Goal: Task Accomplishment & Management: Manage account settings

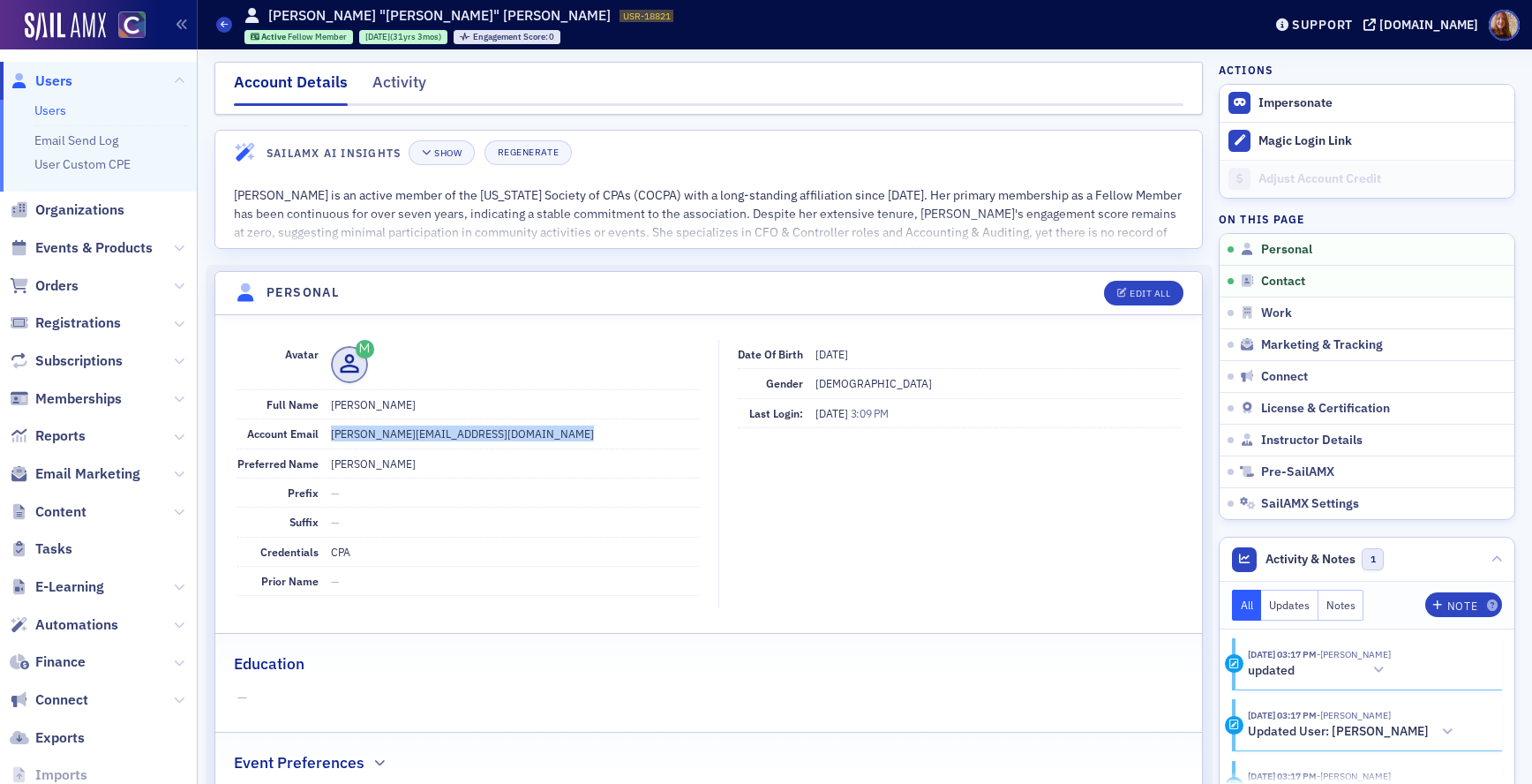
scroll to position [206, 0]
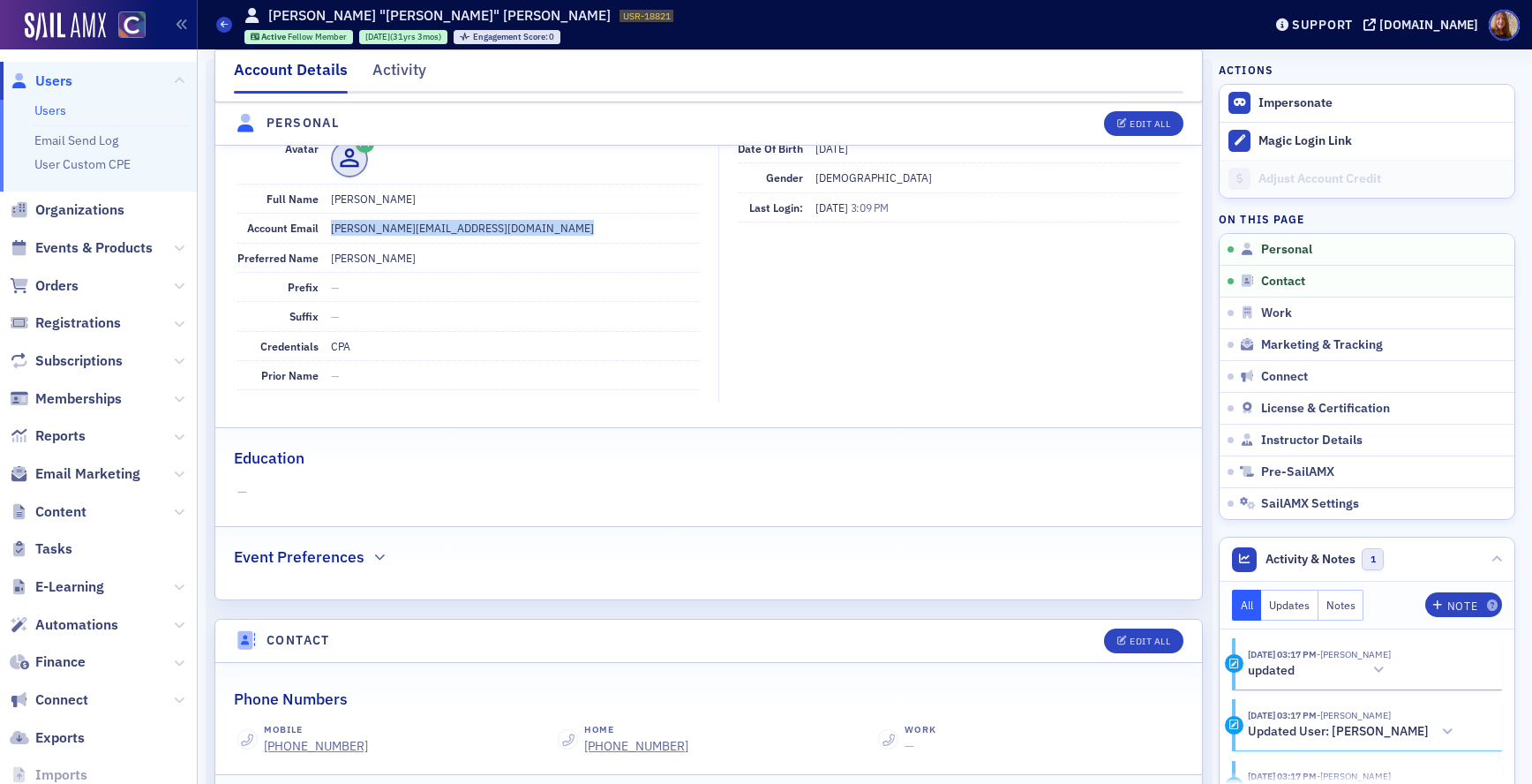
click at [55, 114] on link "Users" at bounding box center [50, 110] width 32 height 15
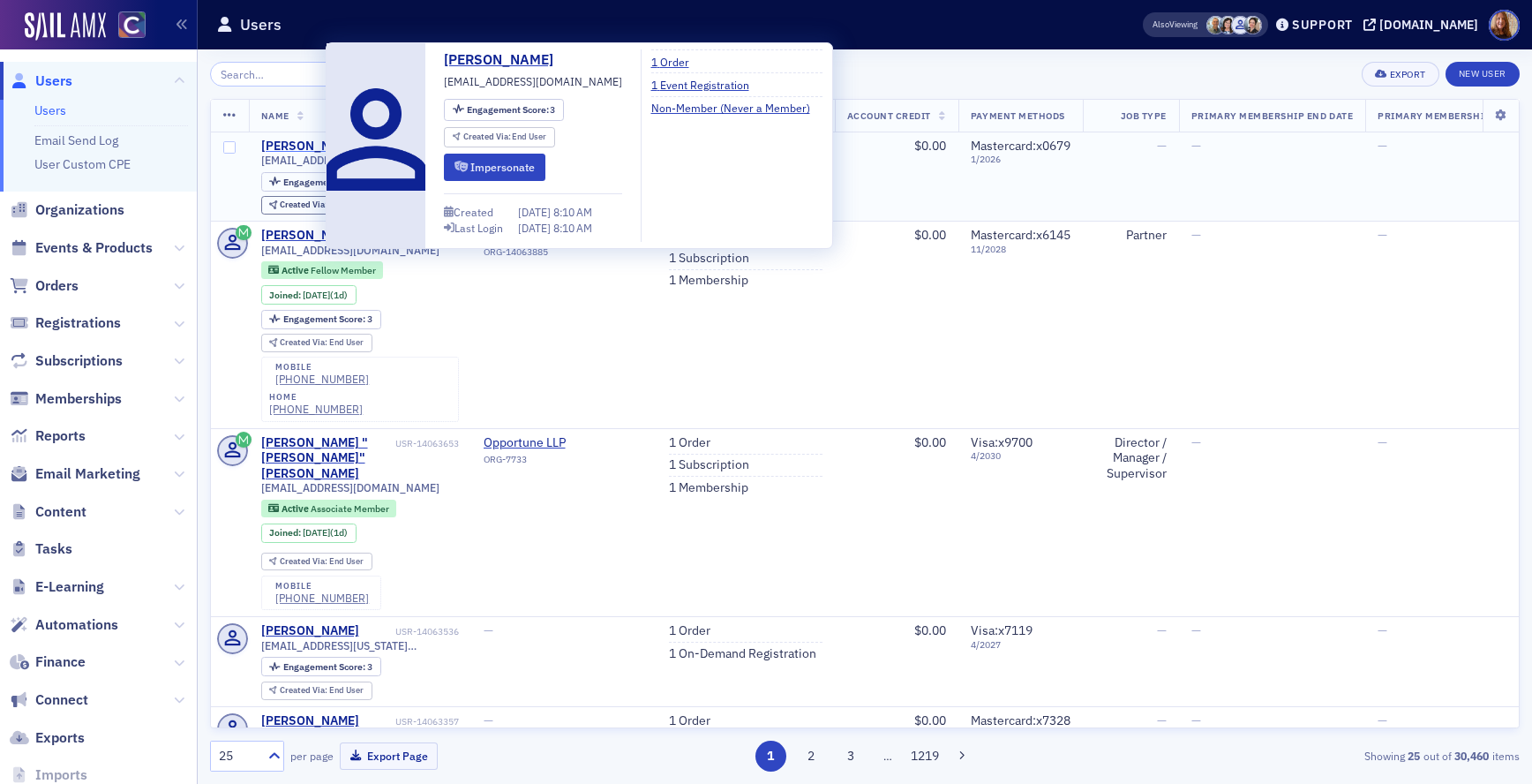
click at [290, 149] on div "[PERSON_NAME]" at bounding box center [310, 146] width 98 height 15
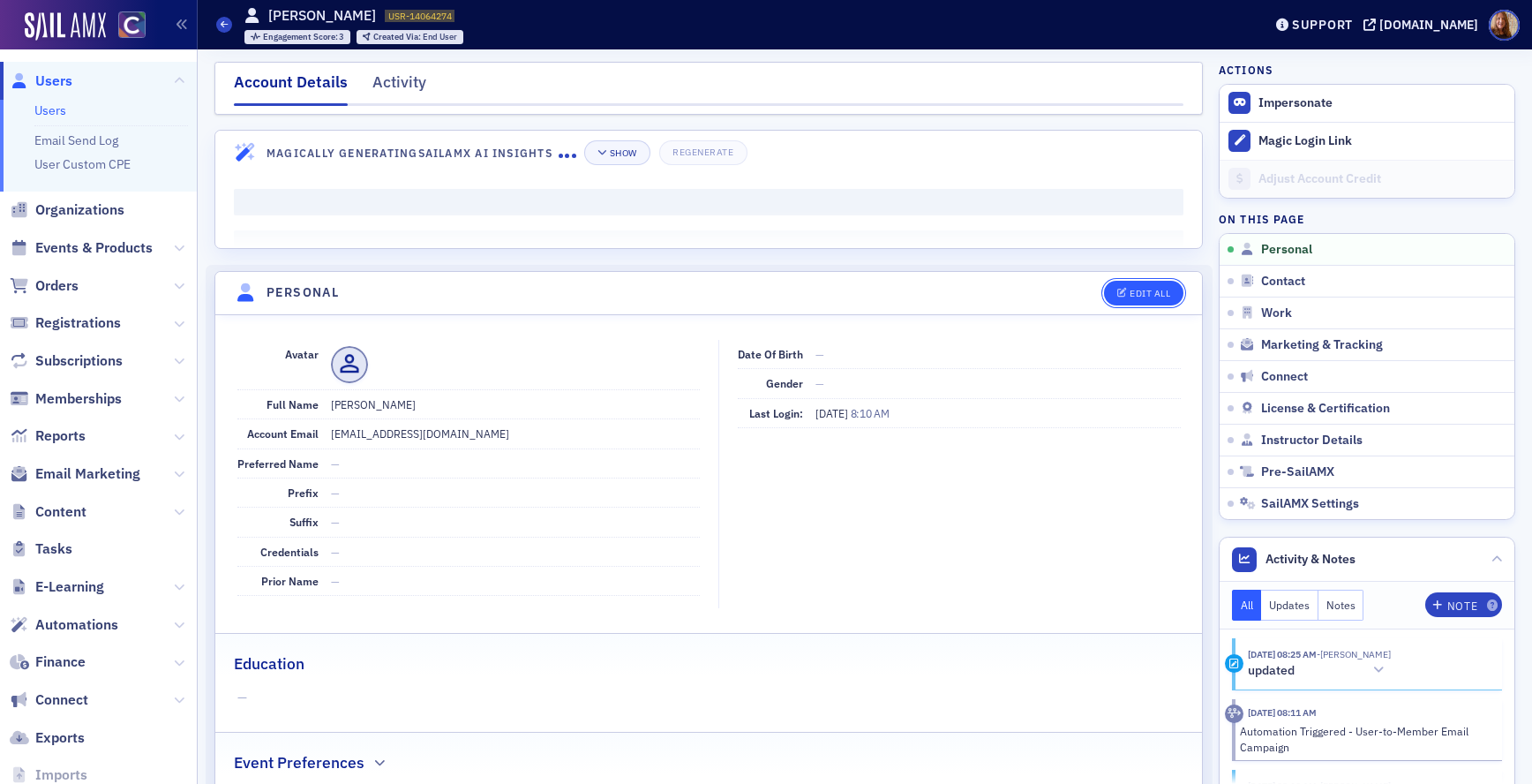
click at [1120, 284] on button "Edit All" at bounding box center [1144, 293] width 79 height 25
select select "US"
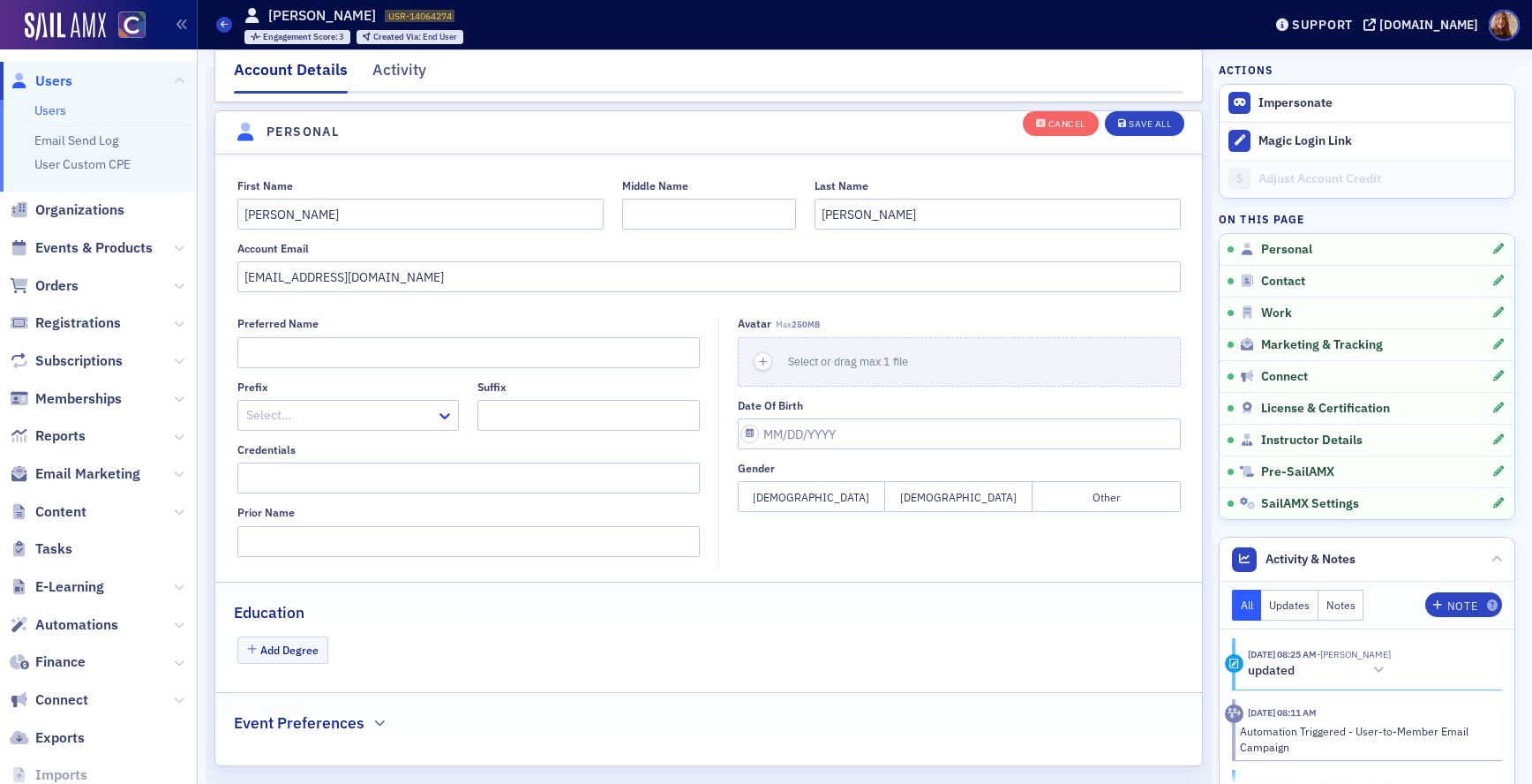
scroll to position [206, 0]
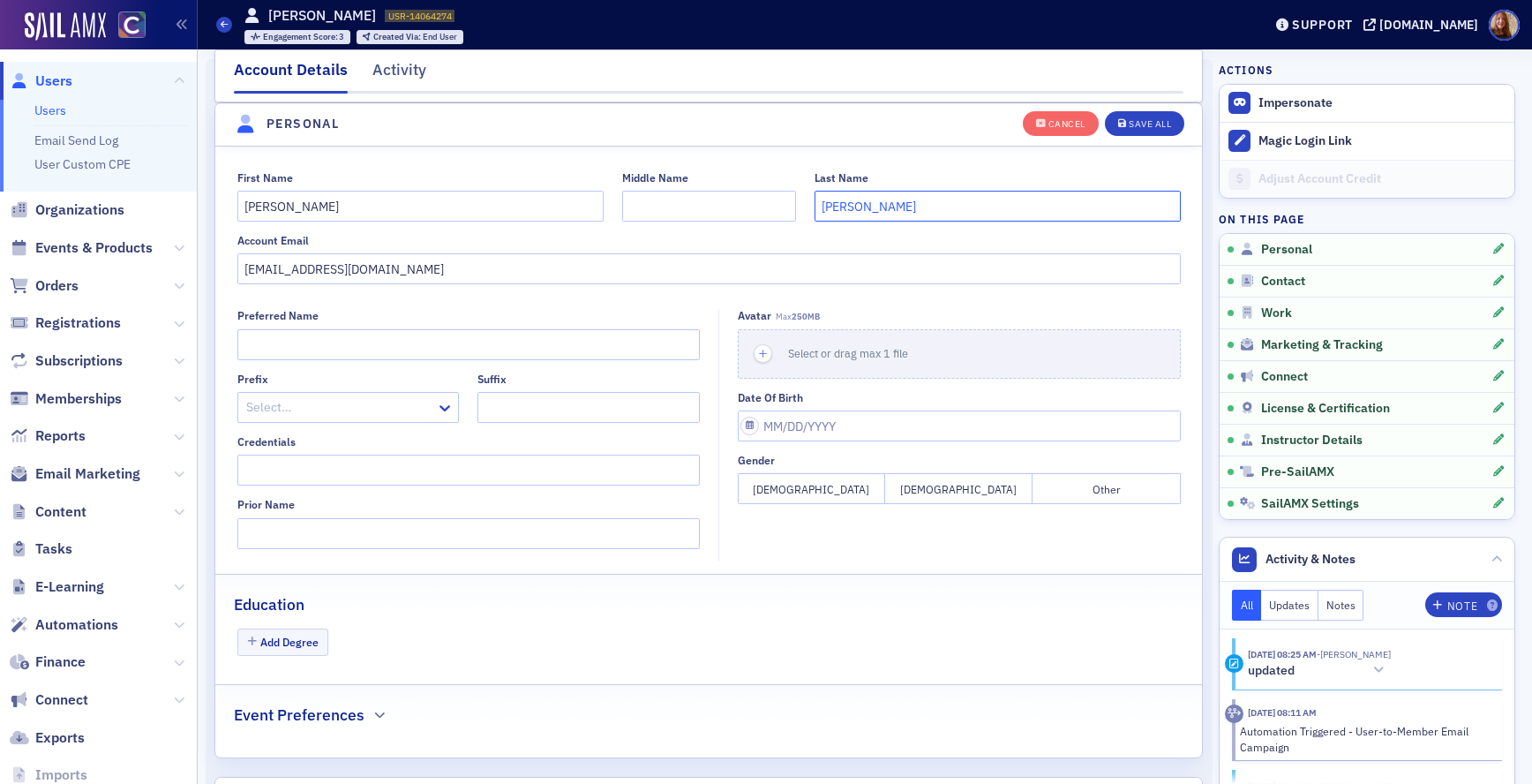
click at [860, 203] on input "[PERSON_NAME]" at bounding box center [997, 206] width 367 height 31
click at [818, 202] on input "[PERSON_NAME]" at bounding box center [997, 206] width 367 height 31
type input "[PERSON_NAME]"
click at [240, 202] on input "[PERSON_NAME]" at bounding box center [420, 206] width 367 height 31
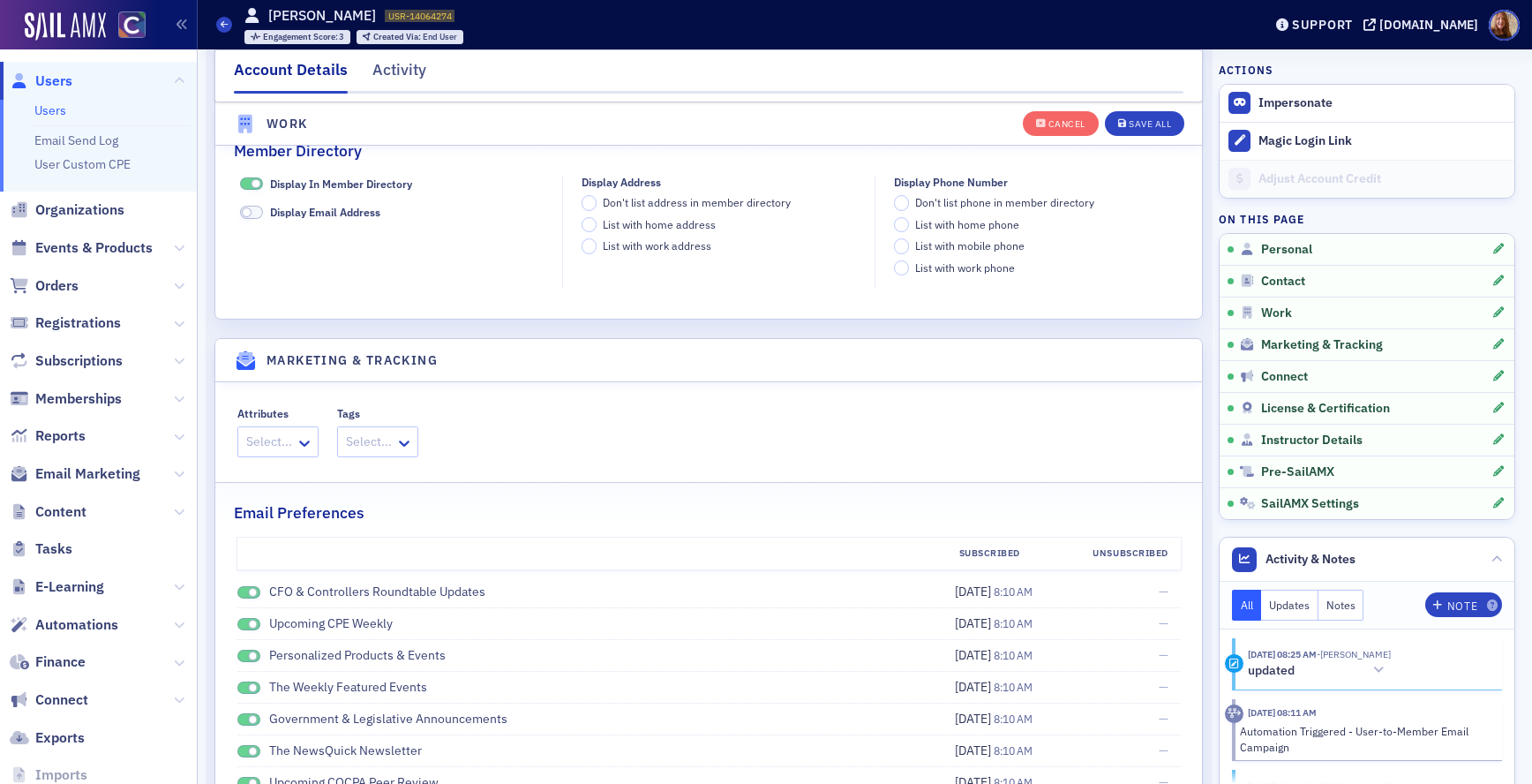
scroll to position [2138, 0]
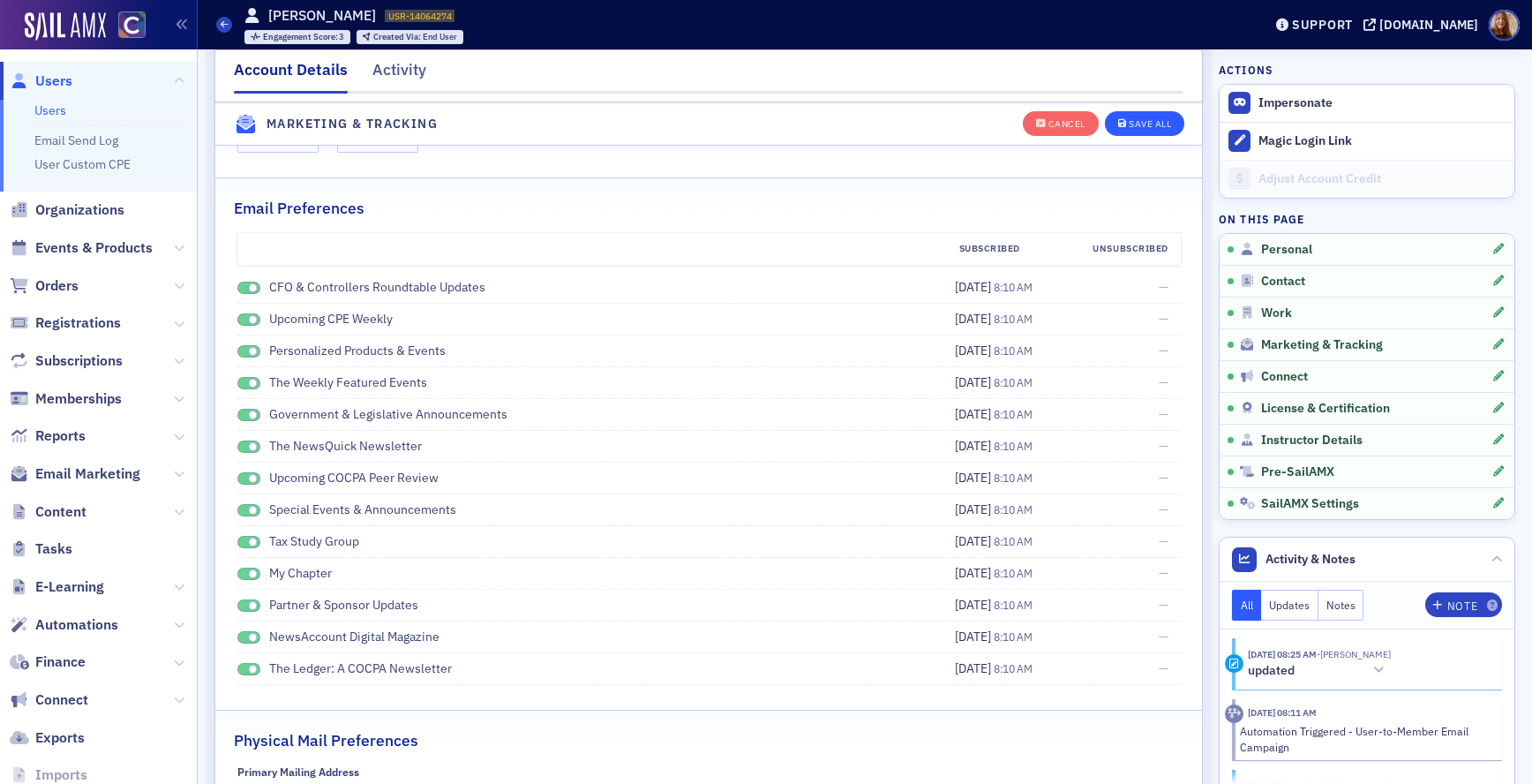
type input "[PERSON_NAME]"
click at [1148, 126] on div "Save All" at bounding box center [1150, 124] width 43 height 10
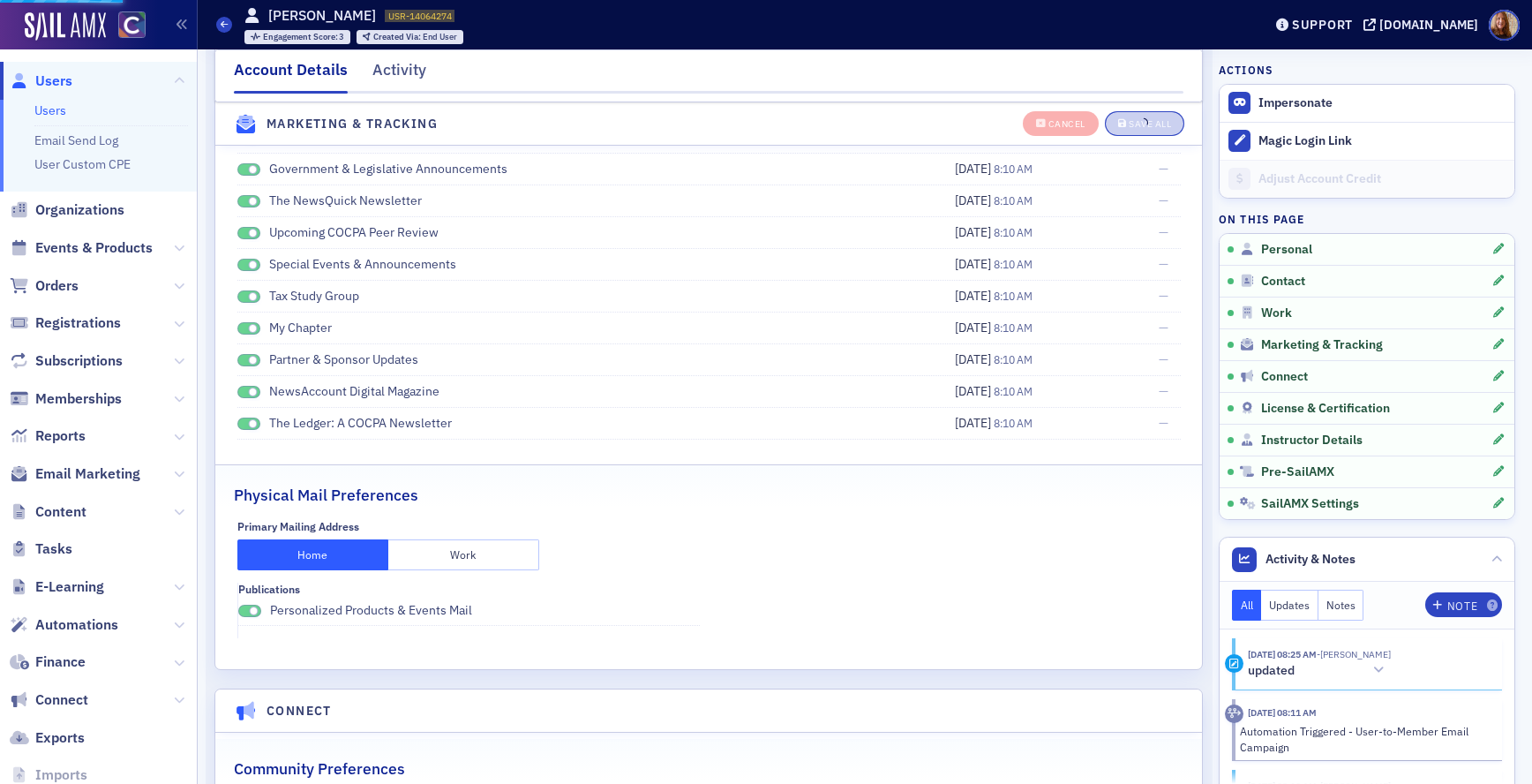
scroll to position [2727, 0]
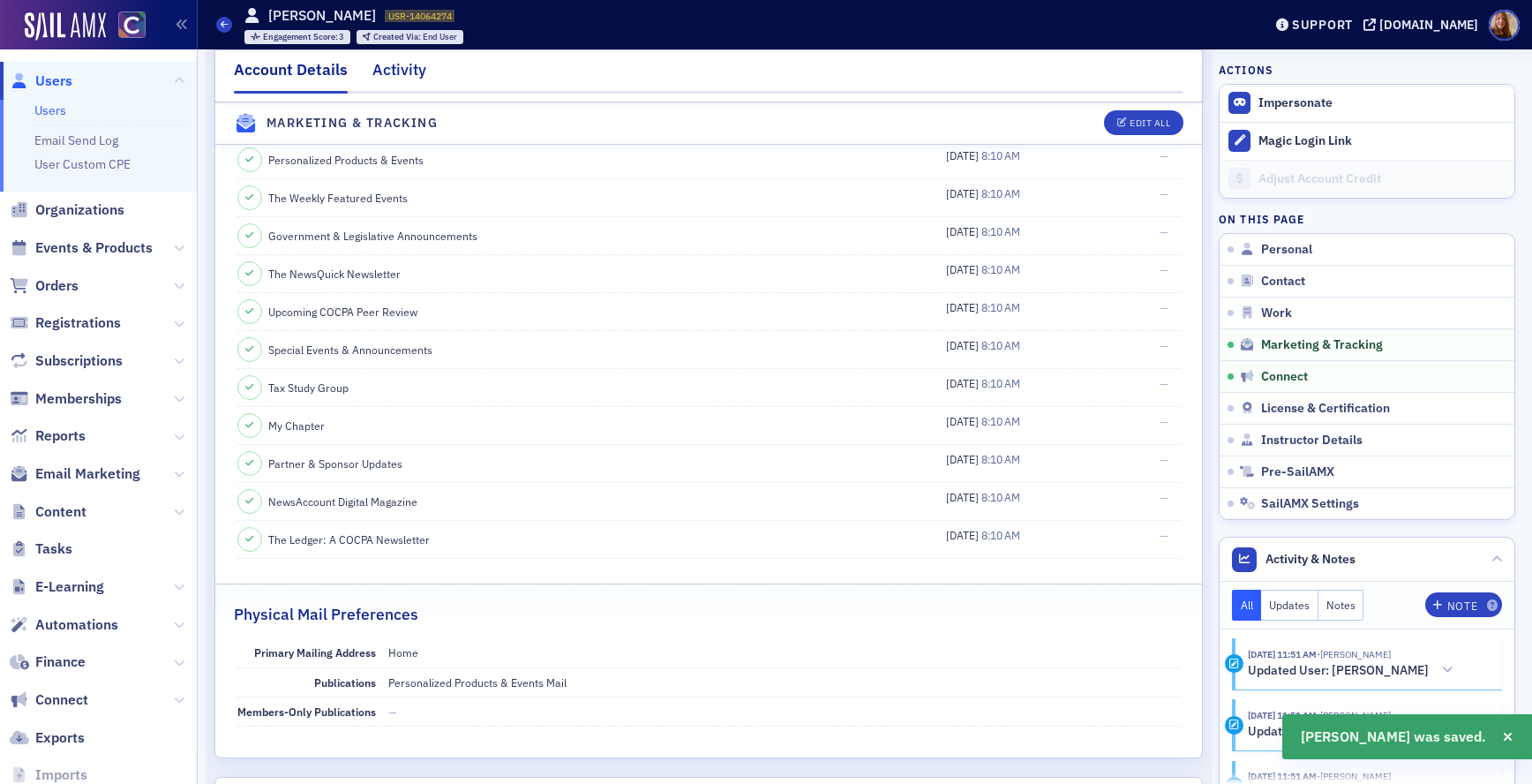
click at [385, 66] on div "Activity" at bounding box center [398, 75] width 54 height 33
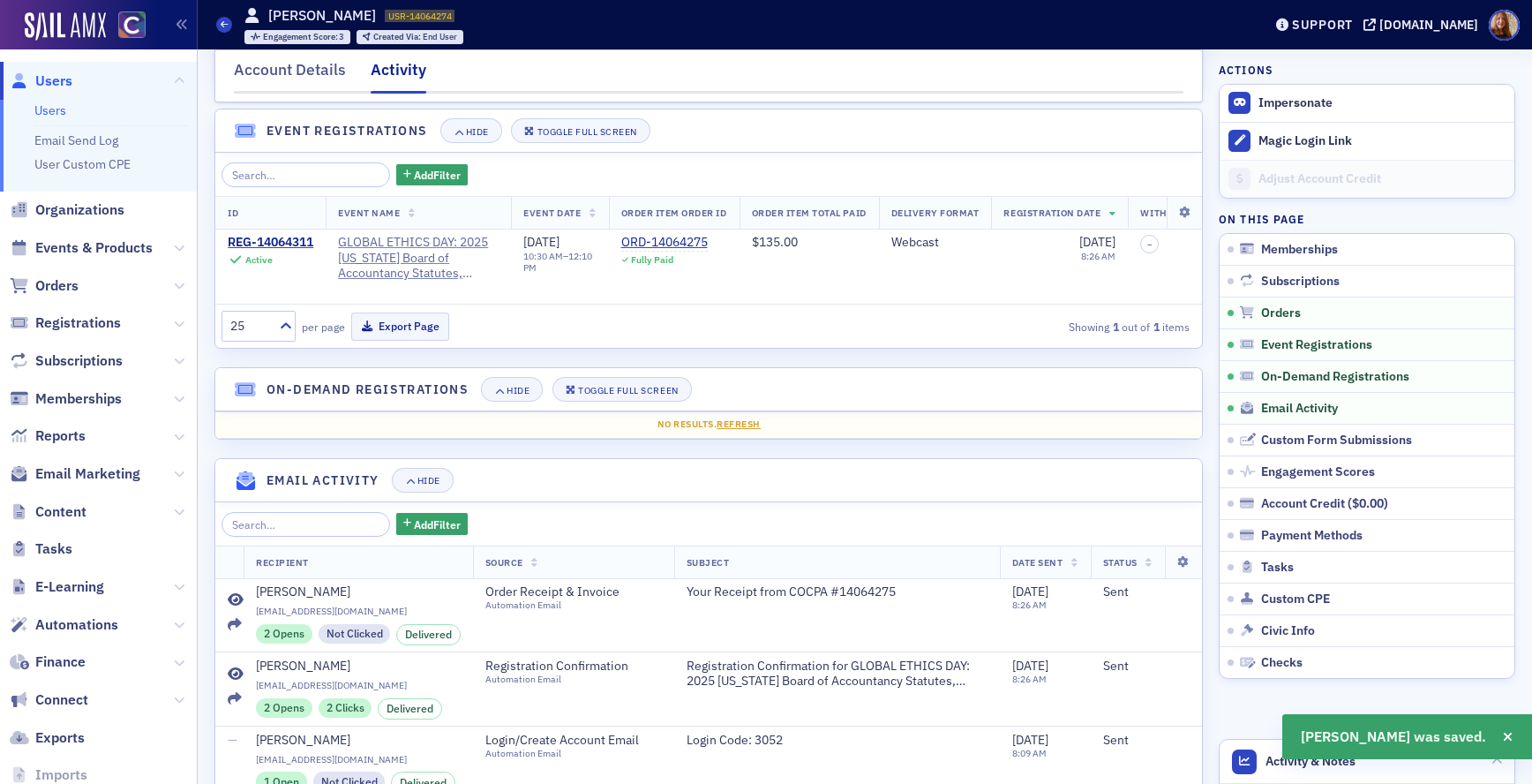
scroll to position [147, 0]
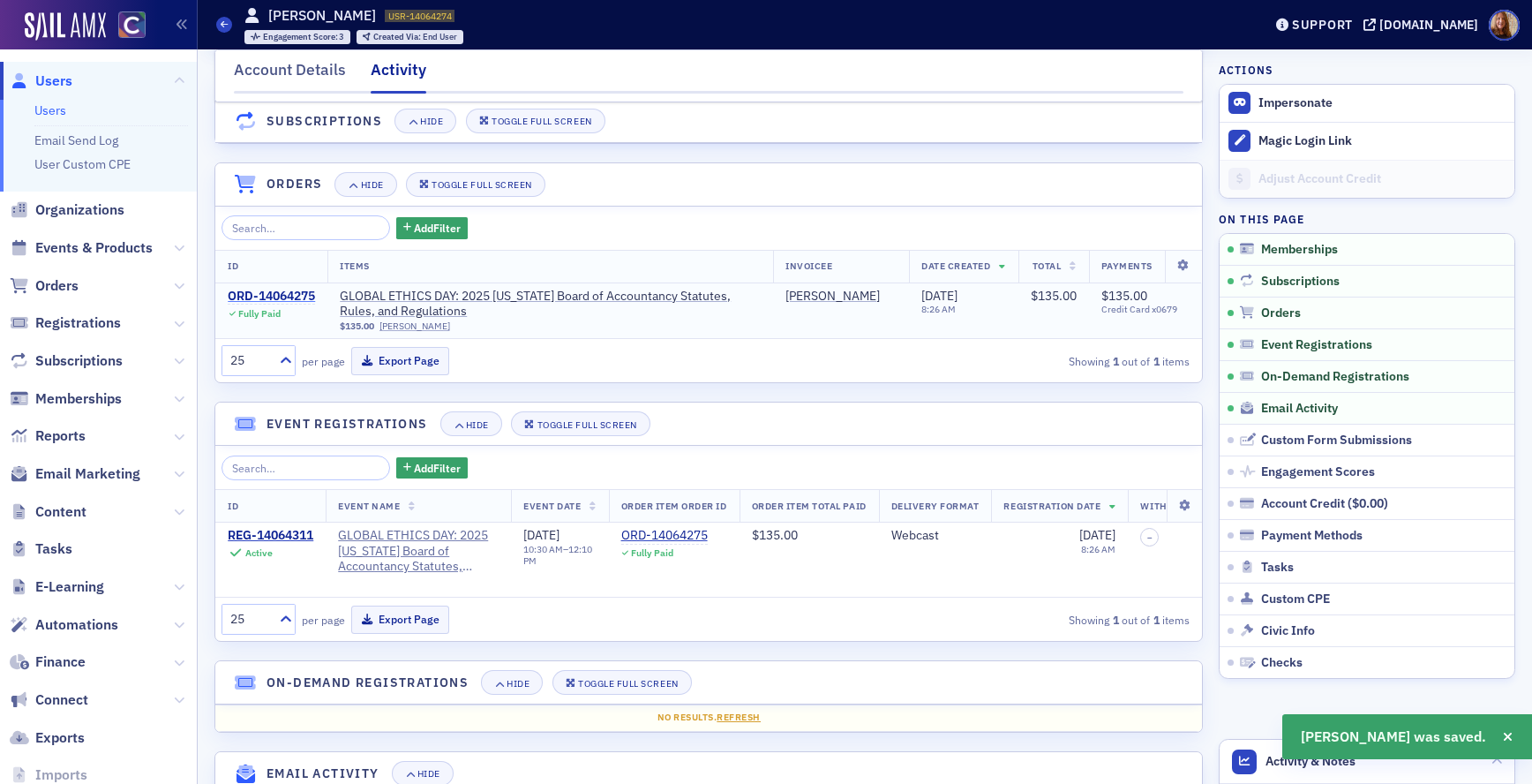
click at [247, 293] on div "ORD-14064275" at bounding box center [271, 296] width 87 height 15
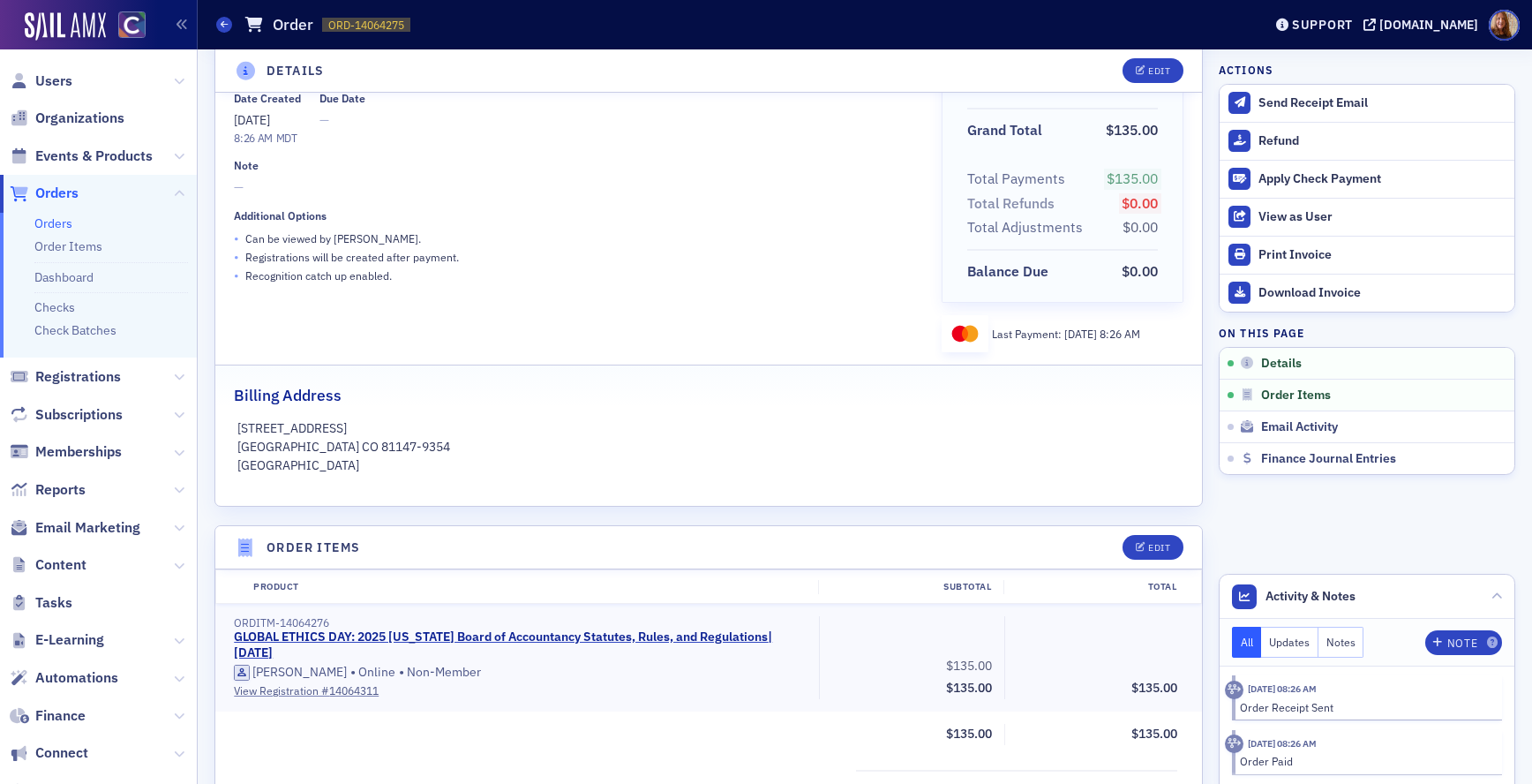
drag, startPoint x: 358, startPoint y: 432, endPoint x: 222, endPoint y: 429, distance: 136.0
click at [222, 429] on div "[STREET_ADDRESS]" at bounding box center [709, 447] width 987 height 55
copy p "[STREET_ADDRESS]"
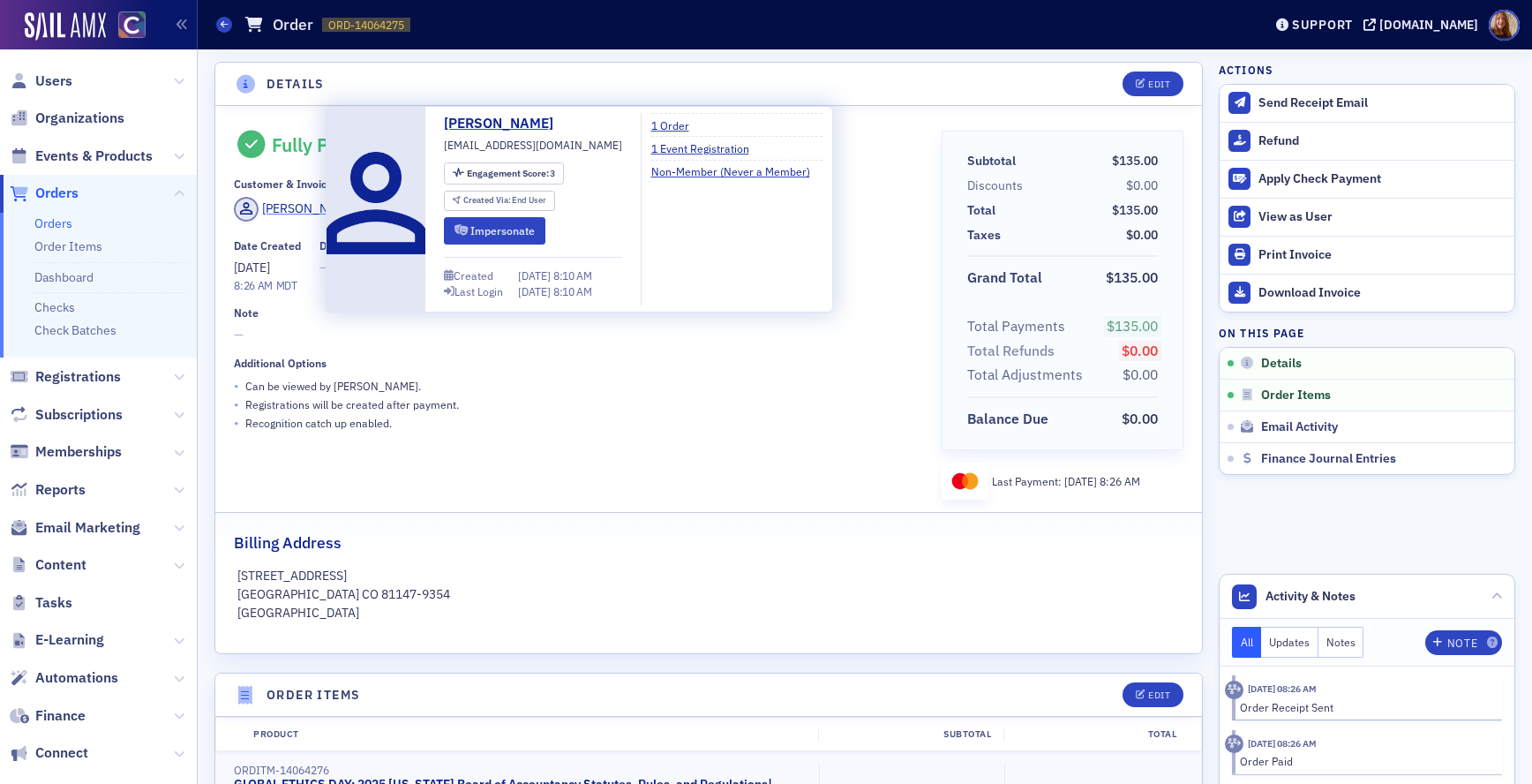
click at [290, 210] on div "[PERSON_NAME]" at bounding box center [309, 208] width 95 height 18
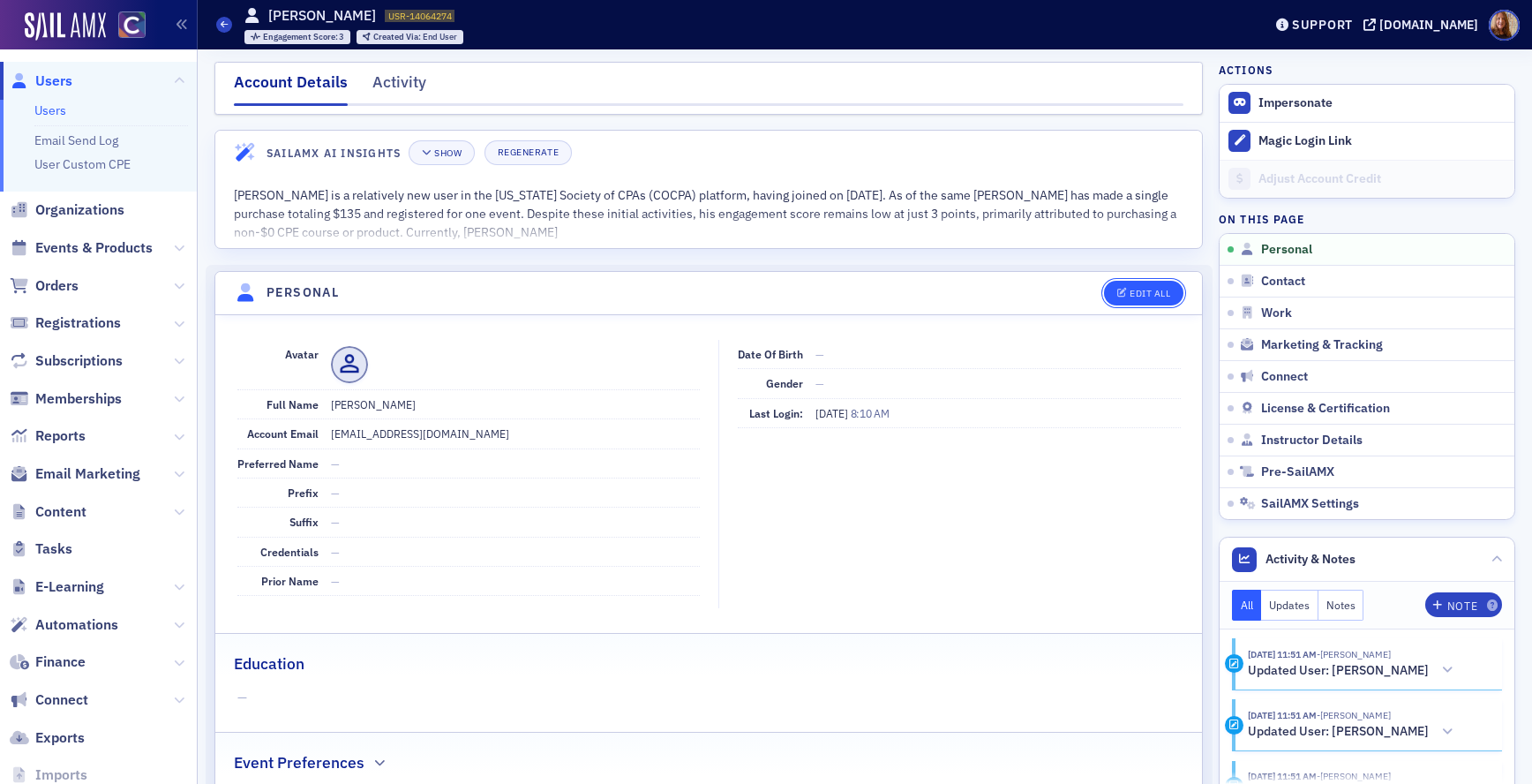
click at [1114, 303] on button "Edit All" at bounding box center [1144, 293] width 79 height 25
select select "US"
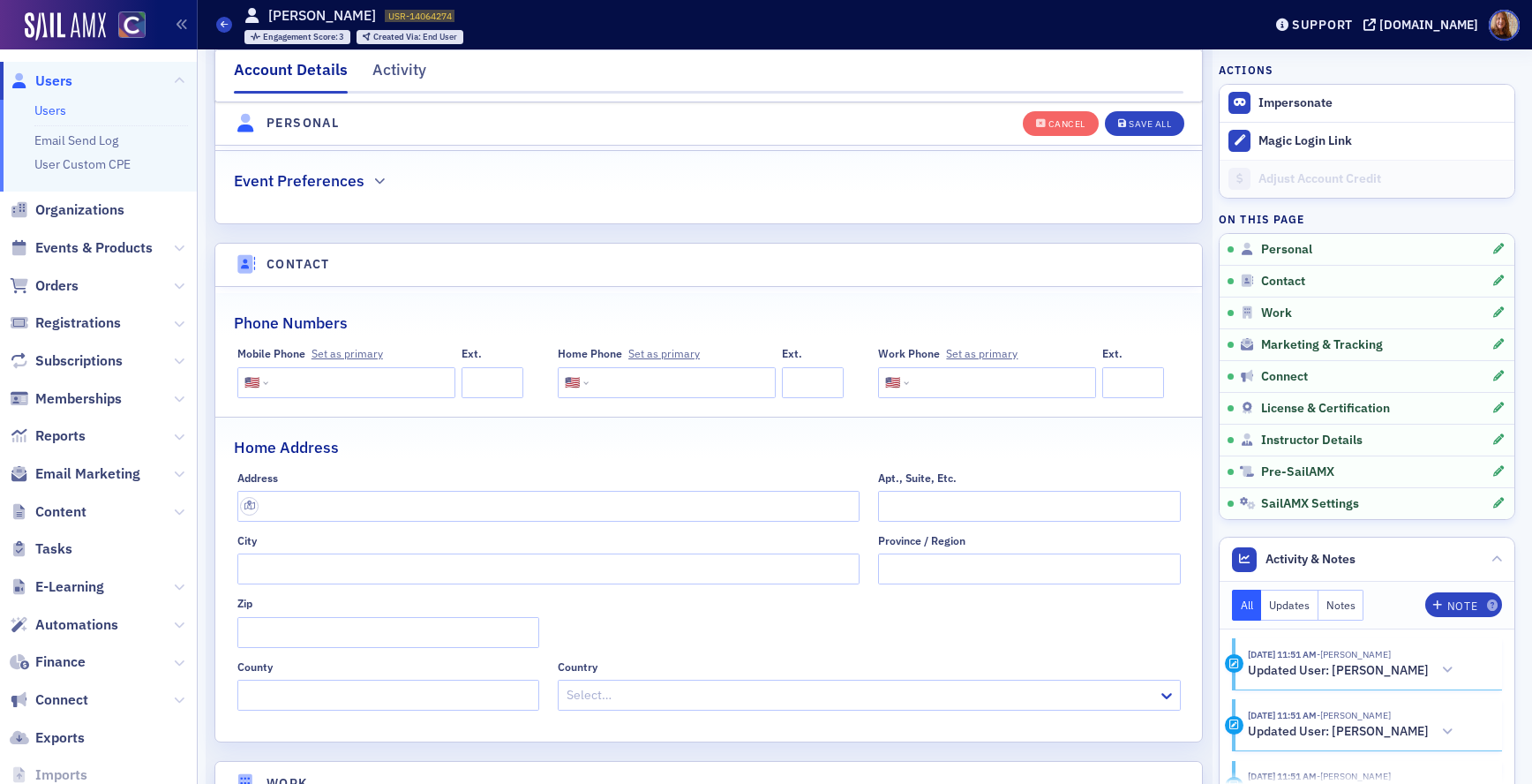
scroll to position [742, 0]
click at [317, 497] on input "text" at bounding box center [549, 504] width 623 height 31
paste input "[STREET_ADDRESS]"
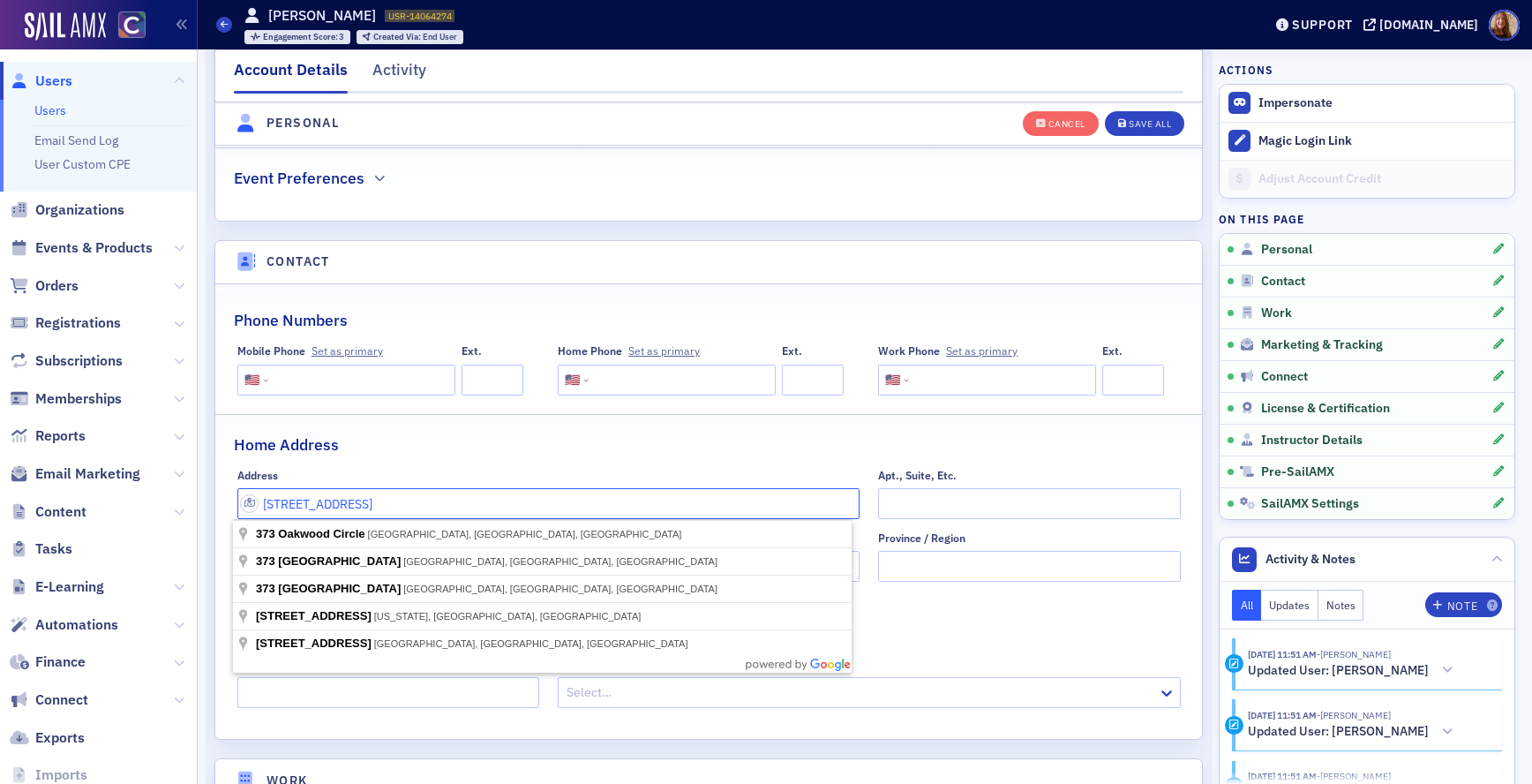
click at [0, 783] on com-1password-button at bounding box center [0, 784] width 0 height 0
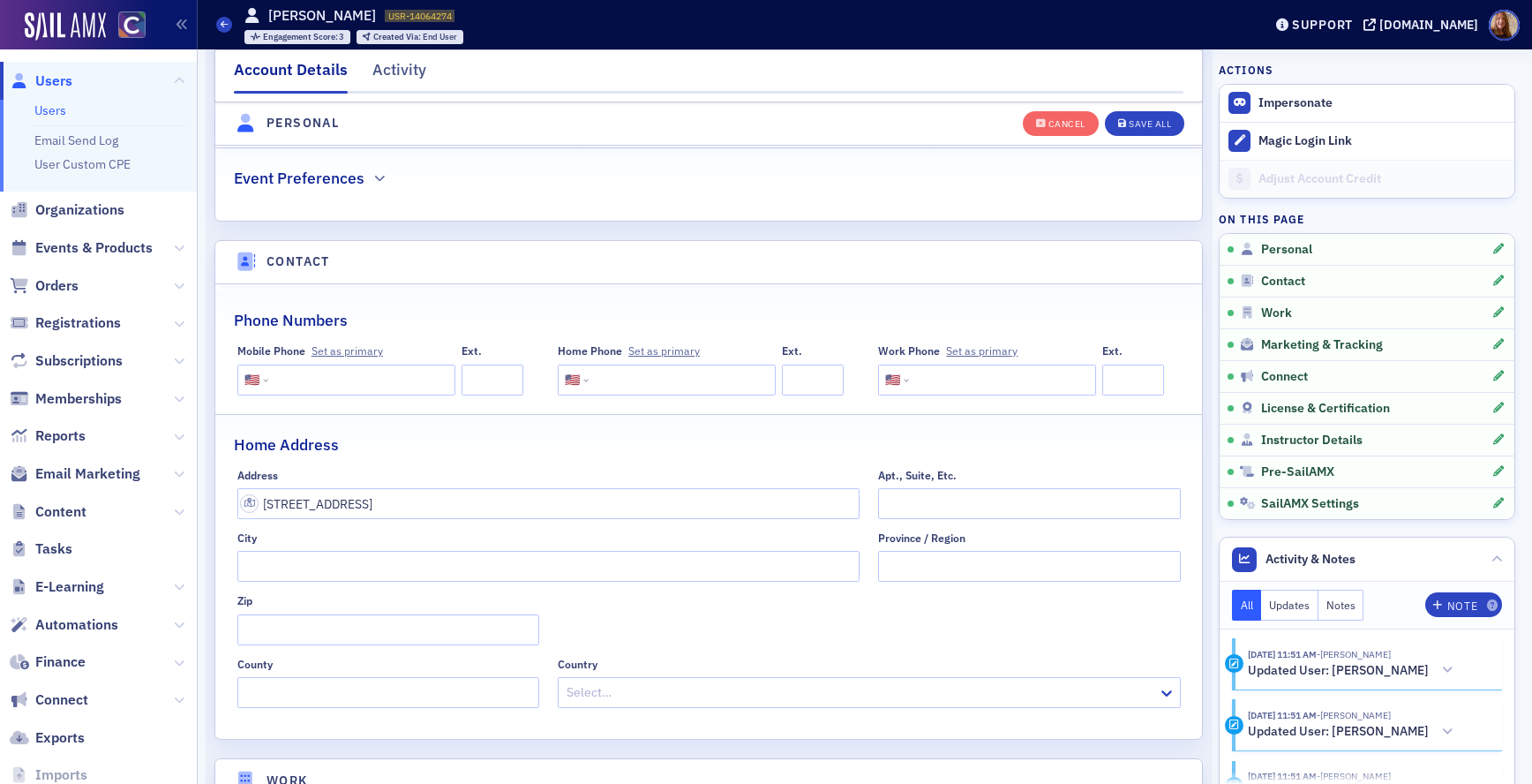
type input "[STREET_ADDRESS]"
type input "[GEOGRAPHIC_DATA]"
type input "81147-9354"
type input "[GEOGRAPHIC_DATA]"
click at [1169, 119] on button "Save All" at bounding box center [1144, 122] width 79 height 25
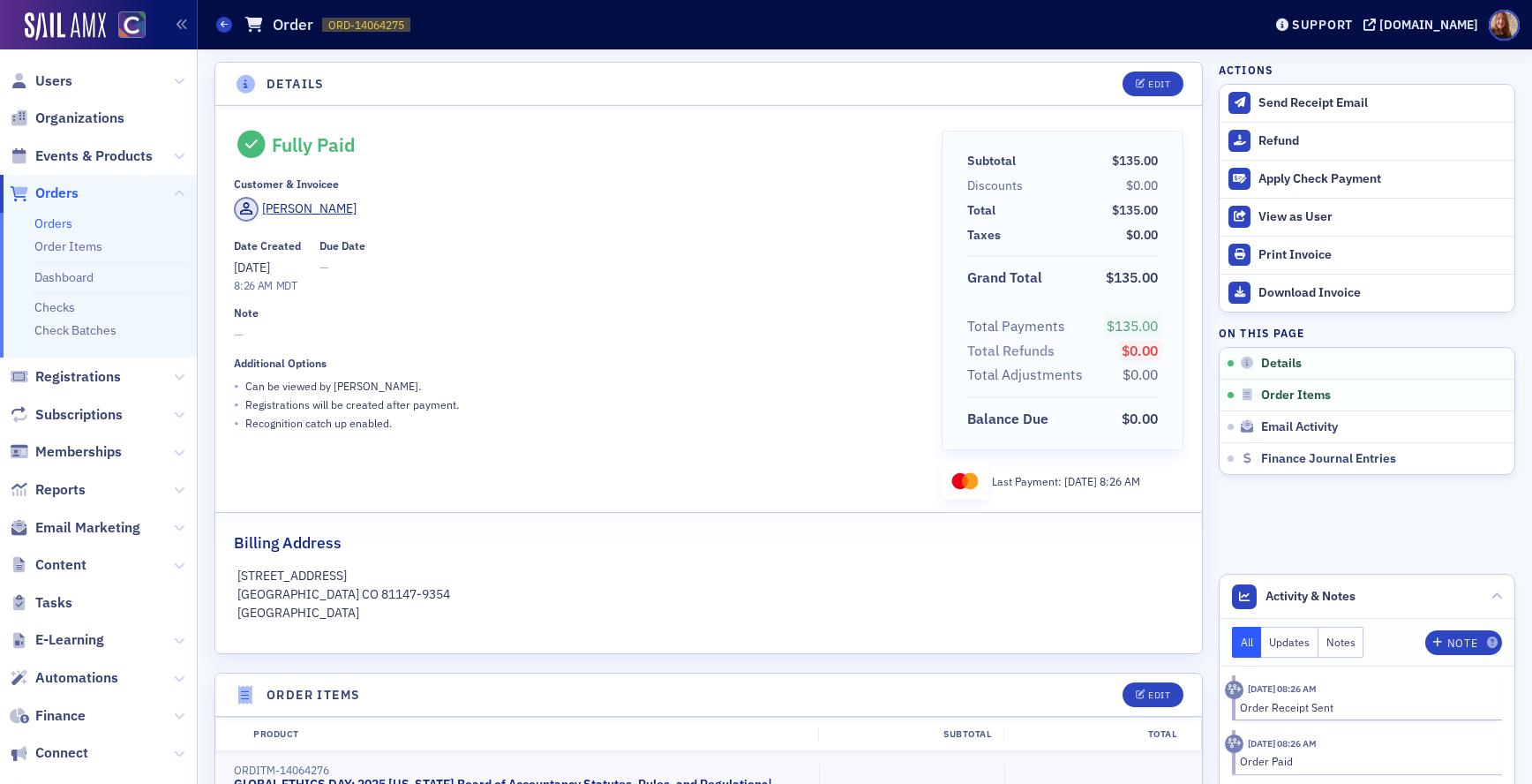
click at [75, 91] on span "Users" at bounding box center [98, 81] width 197 height 38
click at [43, 80] on span "Users" at bounding box center [54, 81] width 37 height 19
